Goal: Find specific page/section: Find specific page/section

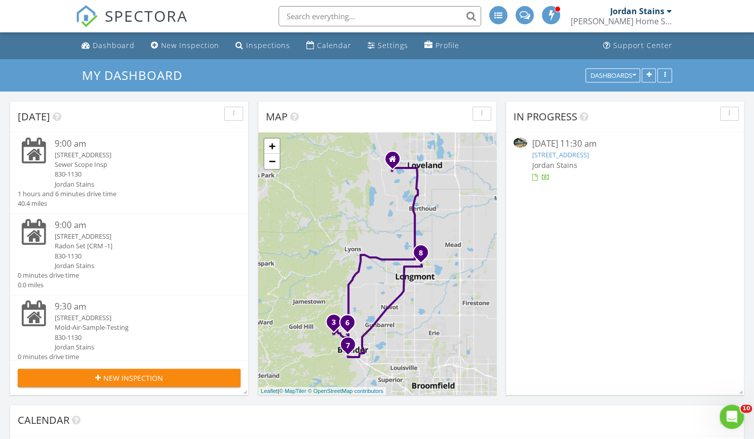
click at [108, 154] on div "[STREET_ADDRESS]" at bounding box center [138, 155] width 167 height 10
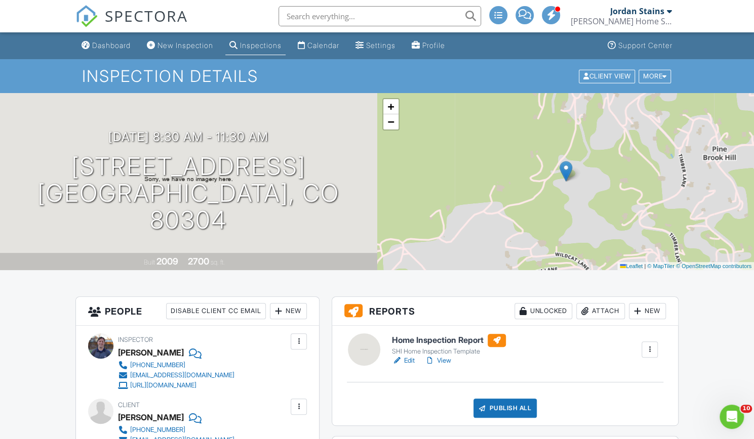
click at [457, 338] on h6 "Home Inspection Report" at bounding box center [449, 340] width 114 height 13
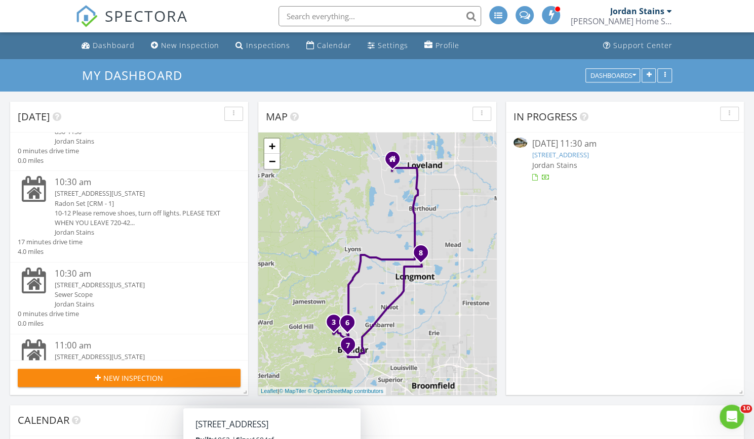
scroll to position [207, 0]
click at [134, 278] on div "10:30 am" at bounding box center [138, 273] width 167 height 13
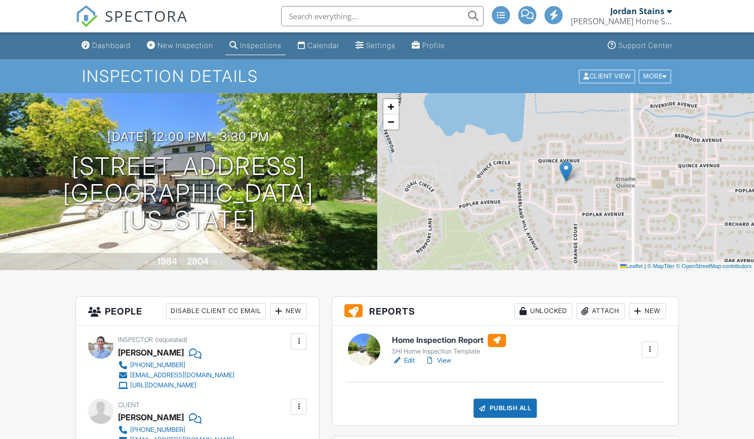
click at [452, 337] on h6 "Home Inspection Report" at bounding box center [449, 340] width 114 height 13
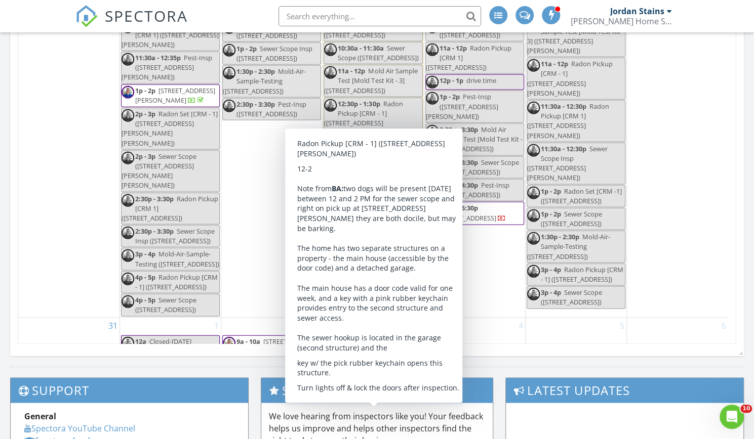
scroll to position [1449, 0]
